Goal: Task Accomplishment & Management: Manage account settings

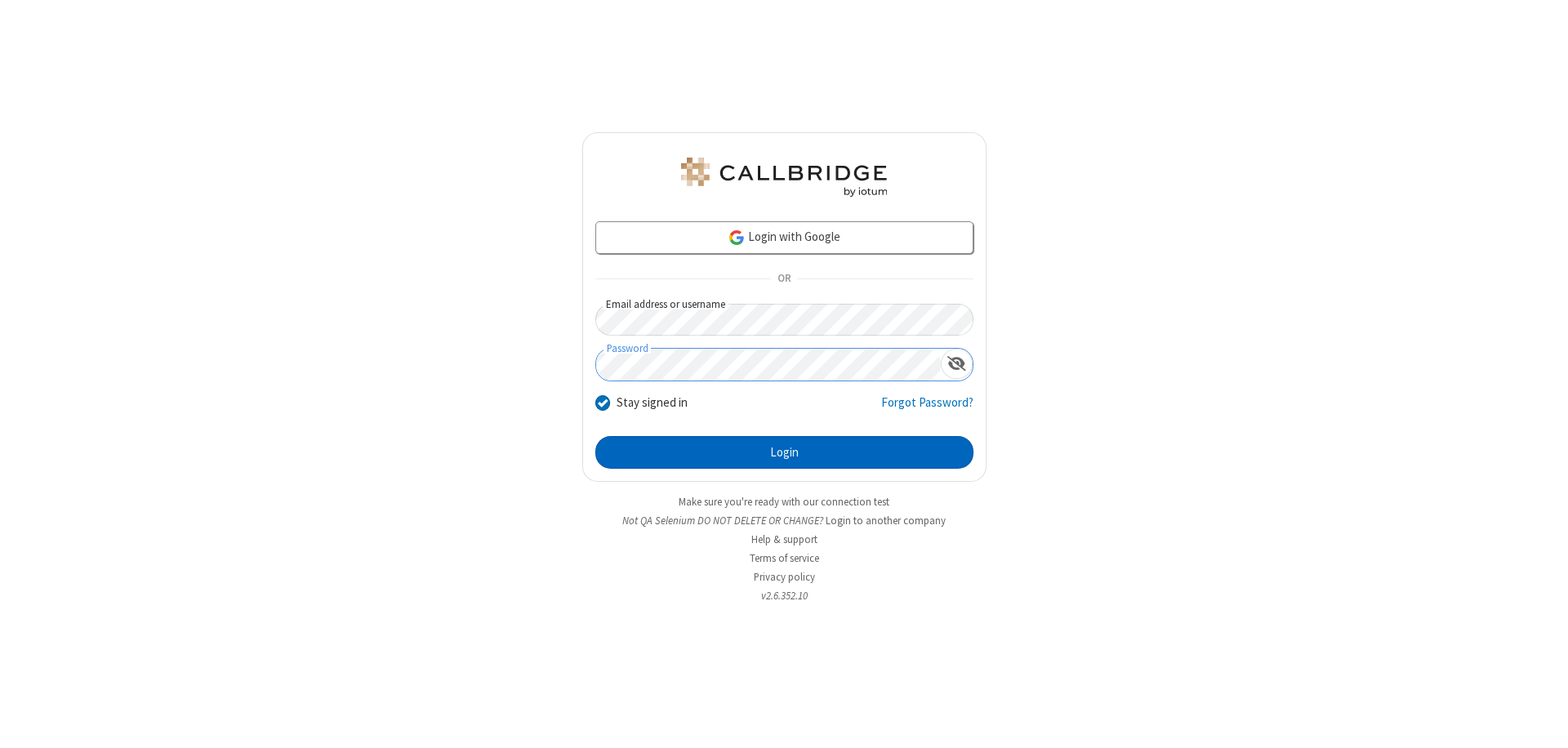
click at [784, 452] on button "Login" at bounding box center [784, 452] width 378 height 33
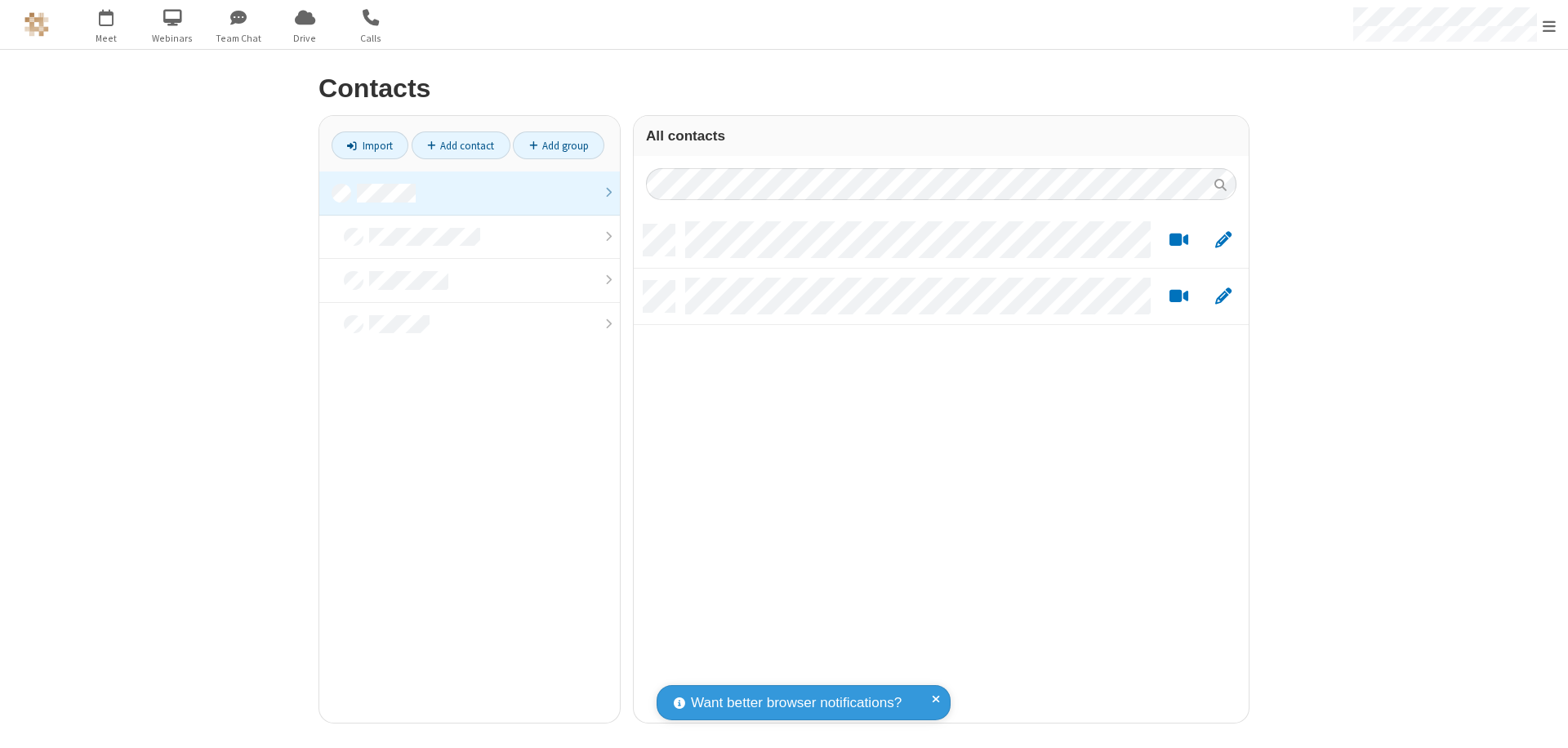
scroll to position [498, 602]
click at [470, 193] on link at bounding box center [470, 193] width 301 height 44
click at [1224, 239] on span "Edit" at bounding box center [1224, 240] width 16 height 20
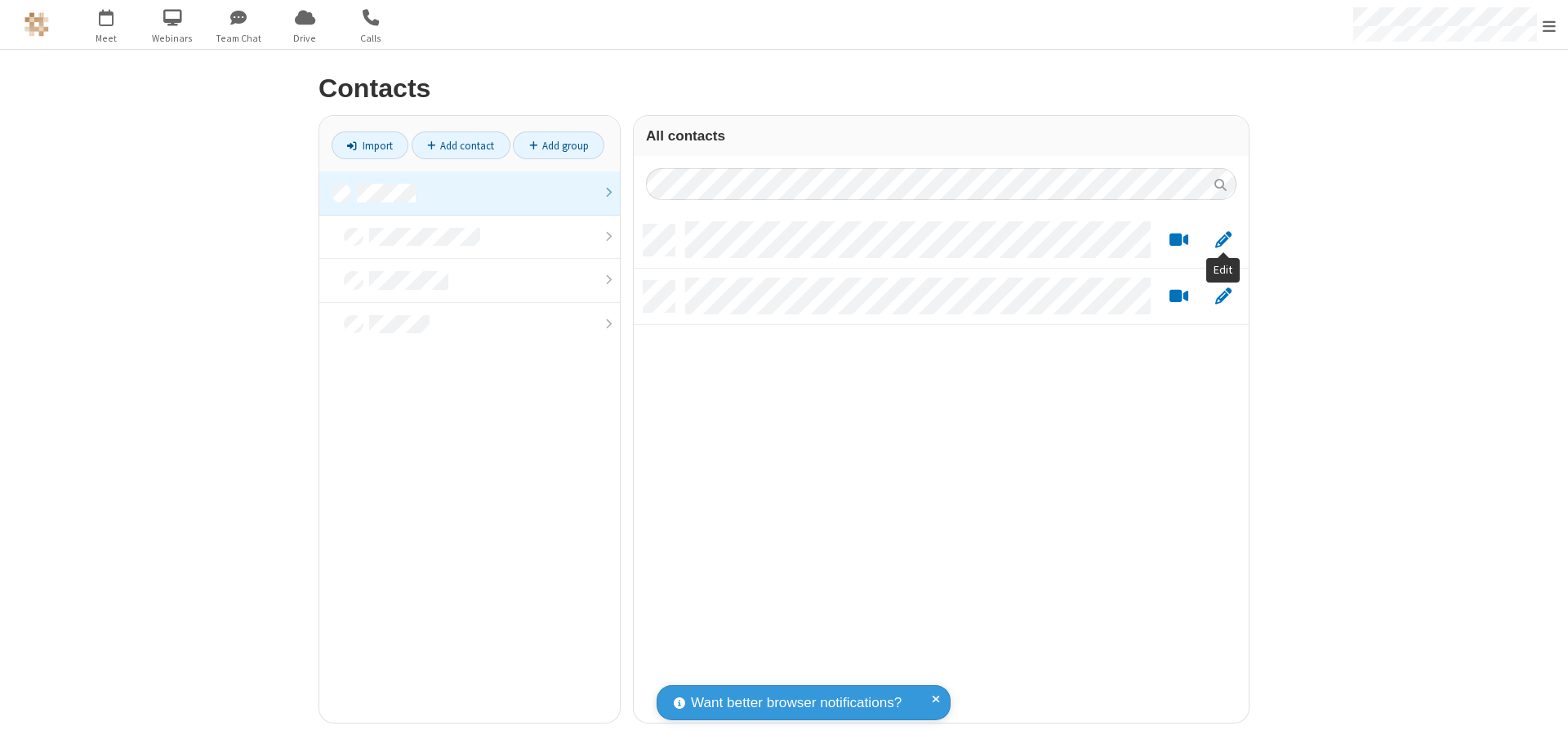
scroll to position [498, 602]
click at [470, 193] on link at bounding box center [470, 193] width 301 height 44
